Goal: Task Accomplishment & Management: Manage account settings

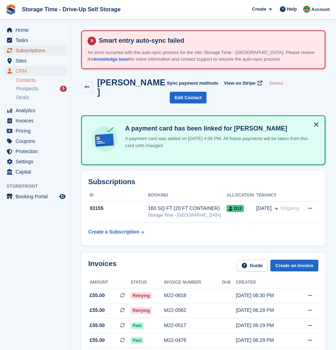
click at [27, 52] on span "Subscriptions" at bounding box center [37, 50] width 42 height 10
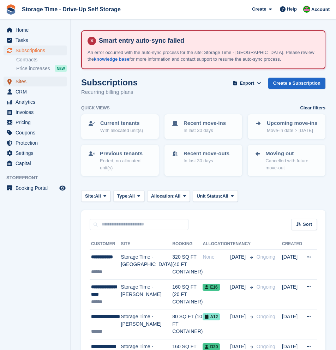
click at [21, 80] on span "Sites" at bounding box center [37, 81] width 42 height 10
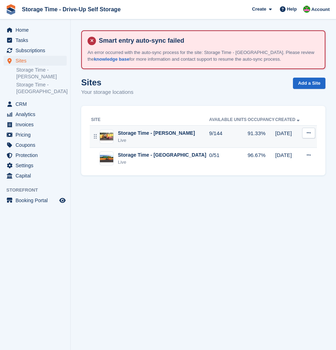
click at [146, 136] on div "Storage Time - [PERSON_NAME]" at bounding box center [156, 132] width 77 height 7
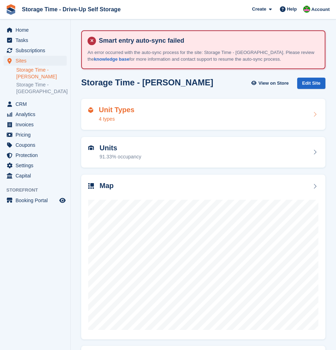
click at [163, 120] on div "Unit Types 4 types" at bounding box center [203, 114] width 230 height 17
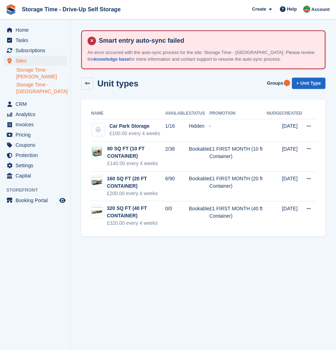
click at [32, 88] on link "Storage Time - [GEOGRAPHIC_DATA]" at bounding box center [41, 87] width 50 height 13
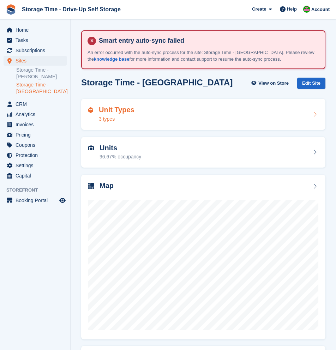
click at [183, 120] on div "Unit Types 3 types" at bounding box center [203, 114] width 230 height 17
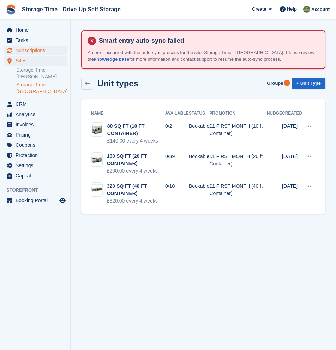
click at [34, 51] on span "Subscriptions" at bounding box center [37, 50] width 42 height 10
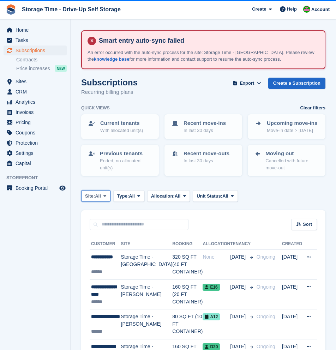
click at [100, 196] on span "All" at bounding box center [98, 195] width 6 height 7
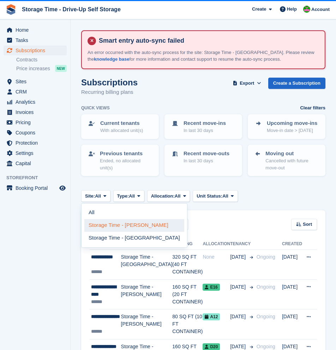
click at [112, 229] on link "Storage Time - [PERSON_NAME]" at bounding box center [134, 225] width 100 height 13
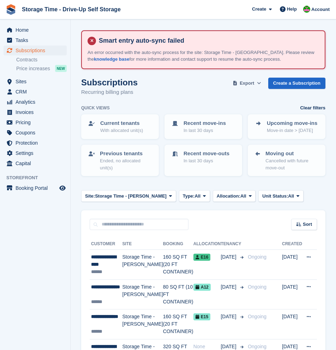
click at [249, 82] on span "Export" at bounding box center [246, 83] width 14 height 7
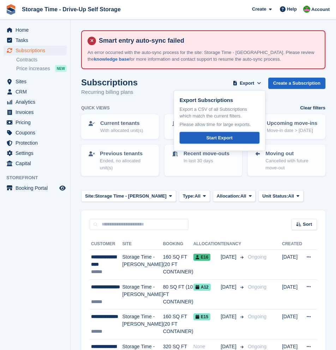
click at [228, 137] on div "Start Export" at bounding box center [219, 137] width 26 height 7
click at [29, 115] on span "Invoices" at bounding box center [37, 112] width 42 height 10
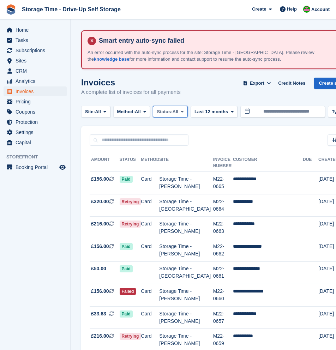
click at [187, 113] on button "Status: All" at bounding box center [170, 112] width 35 height 12
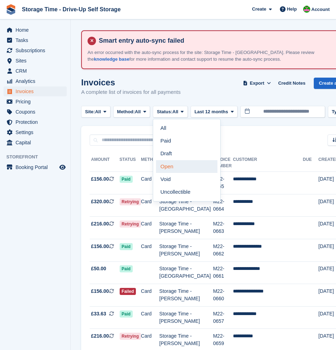
click at [191, 171] on link "Open" at bounding box center [186, 166] width 61 height 13
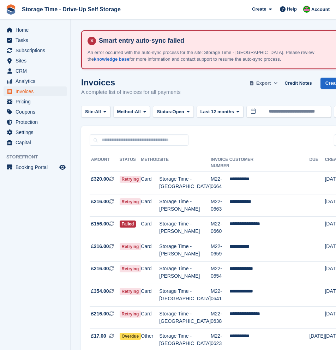
click at [270, 81] on span "Export" at bounding box center [263, 83] width 14 height 7
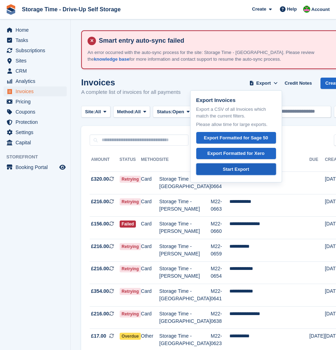
click at [248, 170] on div "Start Export" at bounding box center [235, 169] width 26 height 7
click at [101, 112] on span "All" at bounding box center [98, 111] width 6 height 7
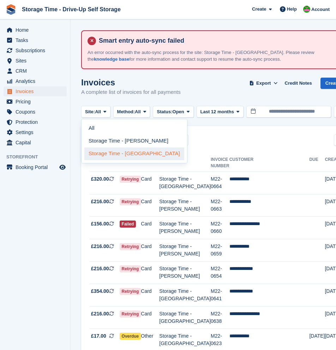
click at [145, 153] on link "Storage Time - [GEOGRAPHIC_DATA]" at bounding box center [134, 153] width 100 height 13
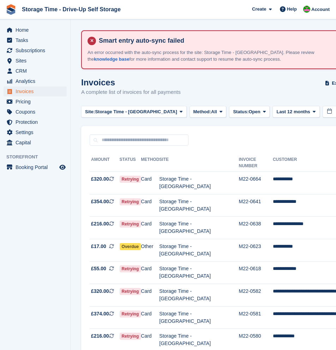
click at [224, 138] on div "Sort Sort by Date created Created (oldest first) Created (newest first)" at bounding box center [262, 136] width 362 height 20
click at [331, 85] on span "Export" at bounding box center [338, 83] width 14 height 7
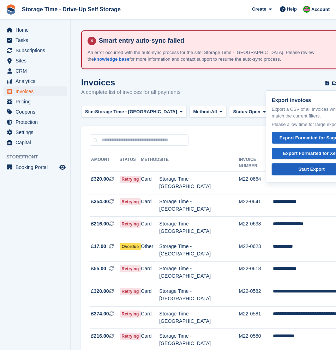
click at [302, 169] on div "Start Export" at bounding box center [311, 169] width 26 height 7
click at [26, 50] on span "Subscriptions" at bounding box center [37, 50] width 42 height 10
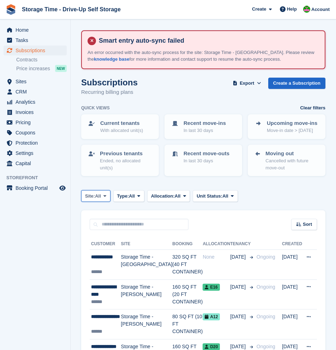
click at [103, 196] on button "Site: All" at bounding box center [95, 196] width 29 height 12
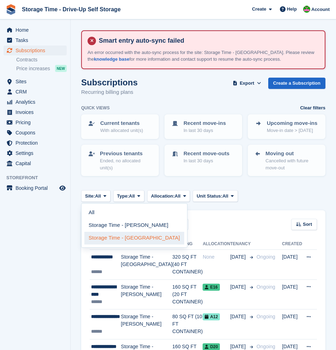
click at [126, 235] on link "Storage Time - [GEOGRAPHIC_DATA]" at bounding box center [134, 238] width 100 height 13
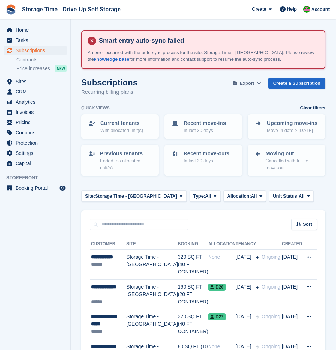
click at [253, 81] on button "Export" at bounding box center [246, 84] width 31 height 12
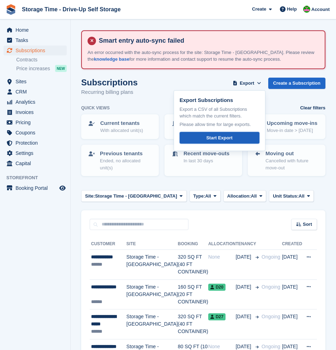
click at [244, 139] on link "Start Export" at bounding box center [219, 138] width 80 height 12
